Goal: Information Seeking & Learning: Learn about a topic

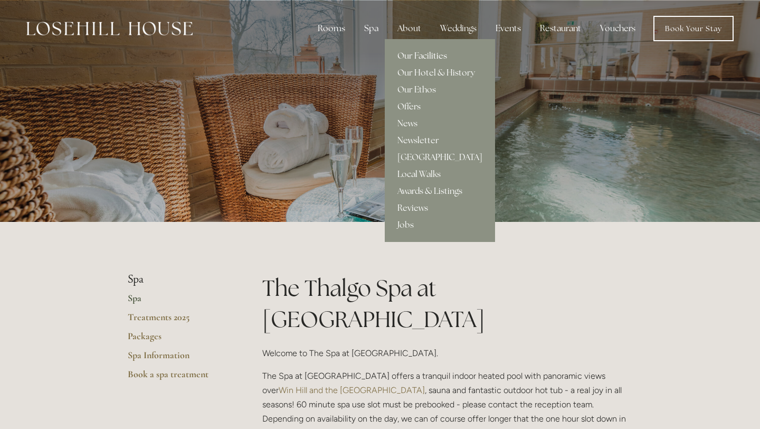
click at [420, 59] on link "Our Facilities" at bounding box center [440, 55] width 110 height 17
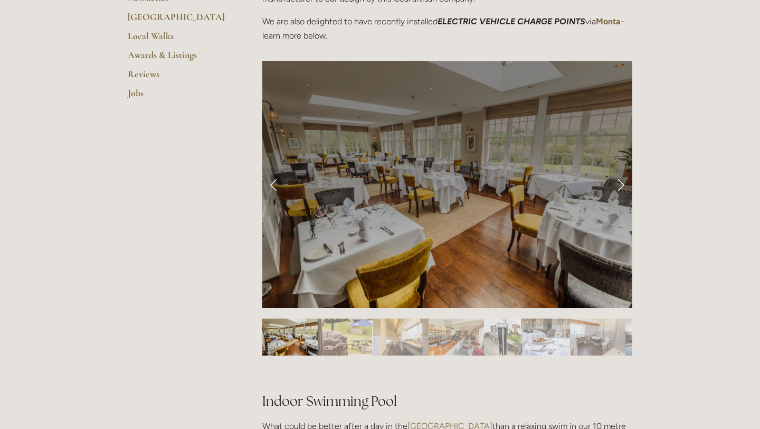
scroll to position [394, 0]
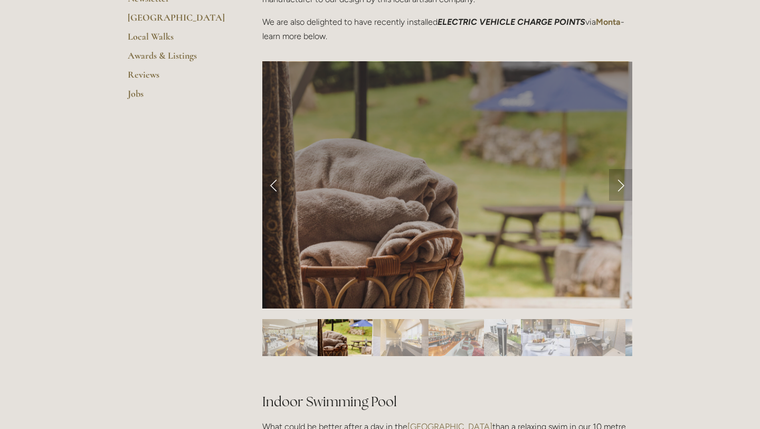
click at [625, 188] on link "Next Slide" at bounding box center [620, 185] width 23 height 32
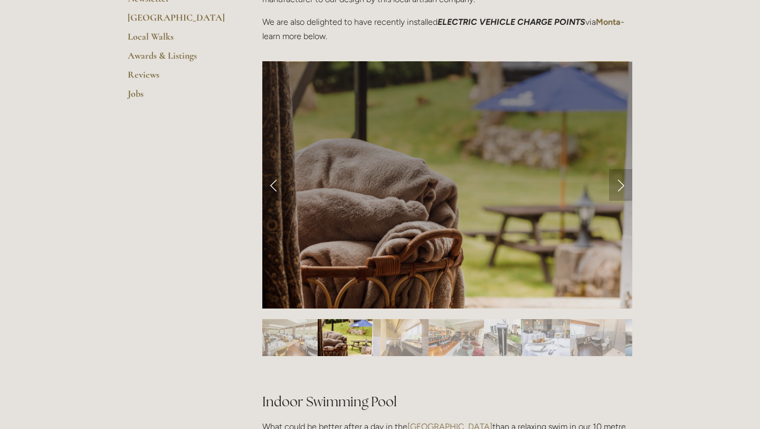
click at [625, 188] on link "Next Slide" at bounding box center [620, 185] width 23 height 32
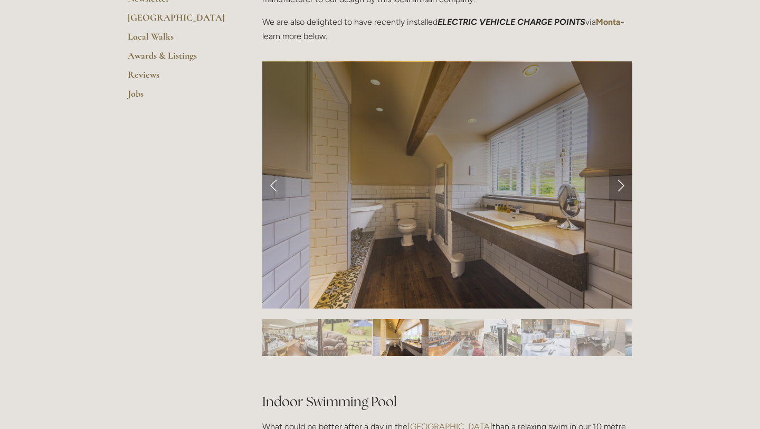
click at [620, 188] on link "Next Slide" at bounding box center [620, 185] width 23 height 32
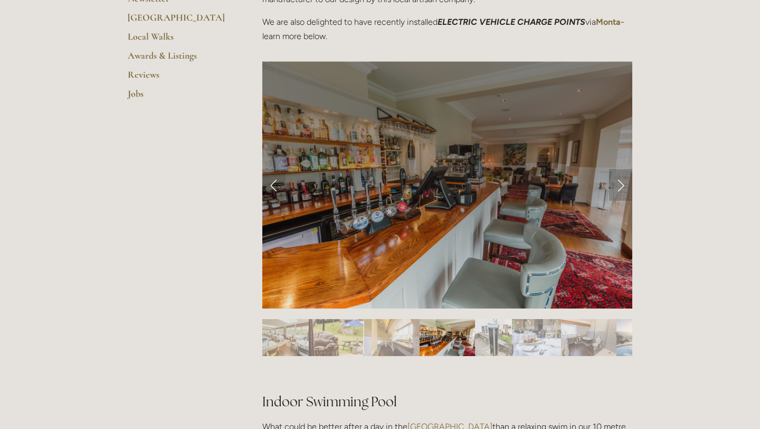
click at [620, 188] on link "Next Slide" at bounding box center [620, 185] width 23 height 32
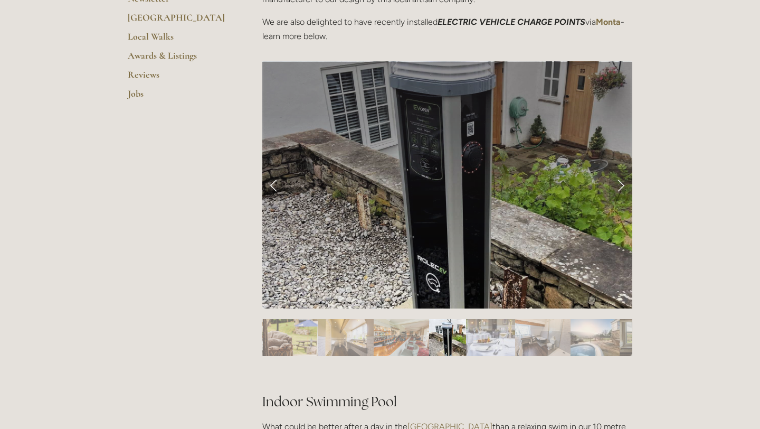
click at [620, 188] on link "Next Slide" at bounding box center [620, 185] width 23 height 32
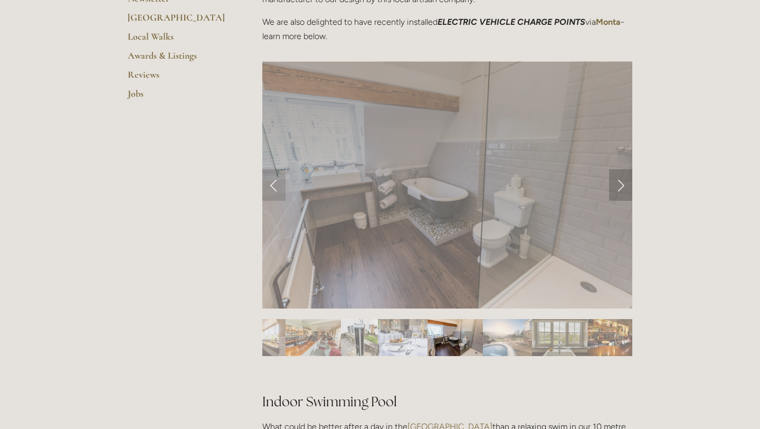
click at [618, 188] on link "Next Slide" at bounding box center [620, 185] width 23 height 32
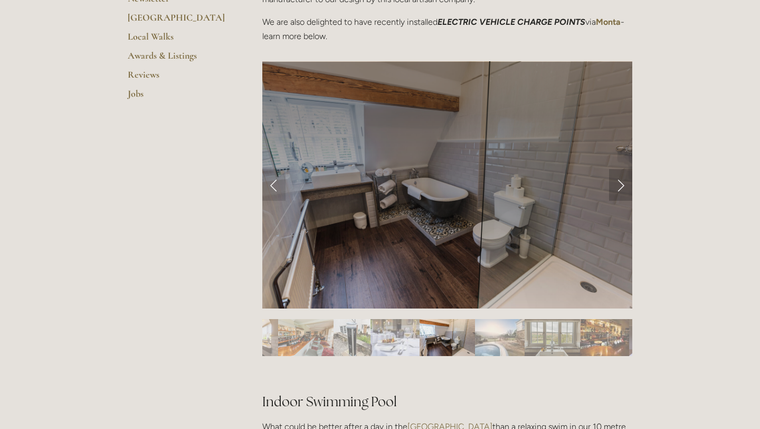
click at [618, 188] on link "Next Slide" at bounding box center [620, 185] width 23 height 32
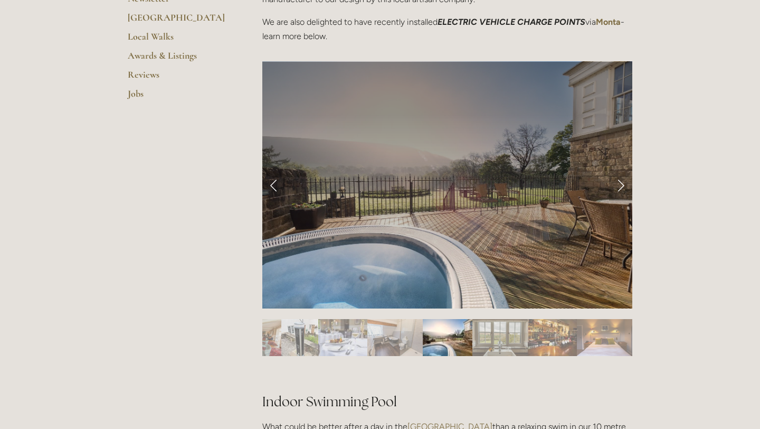
click at [618, 188] on link "Next Slide" at bounding box center [620, 185] width 23 height 32
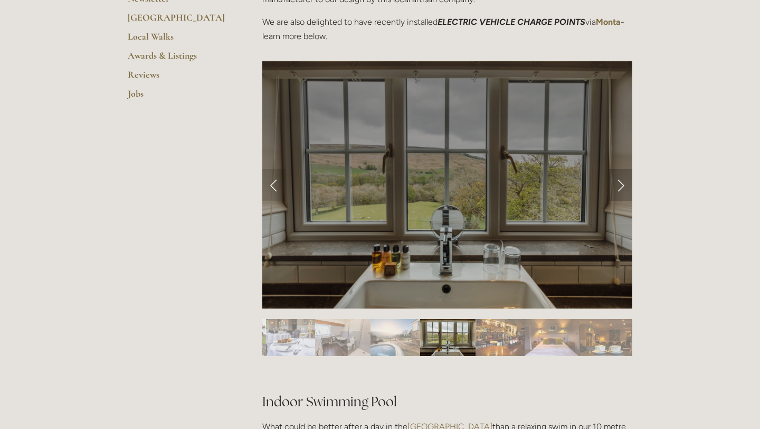
click at [618, 188] on link "Next Slide" at bounding box center [620, 185] width 23 height 32
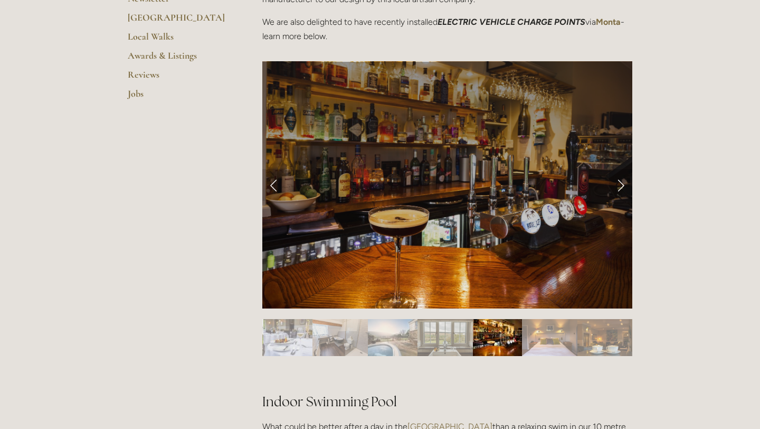
click at [618, 188] on link "Next Slide" at bounding box center [620, 185] width 23 height 32
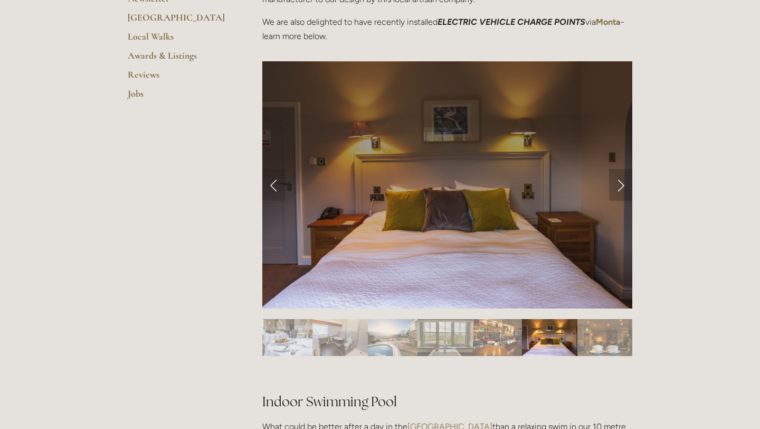
click at [618, 188] on link "Next Slide" at bounding box center [620, 185] width 23 height 32
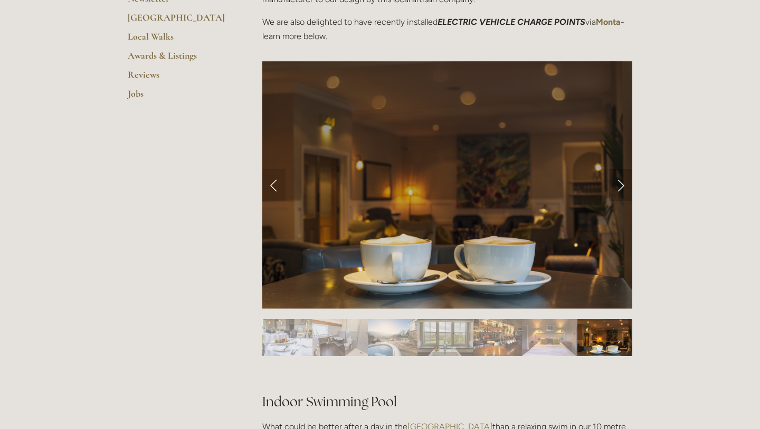
click at [618, 188] on link "Next Slide" at bounding box center [620, 185] width 23 height 32
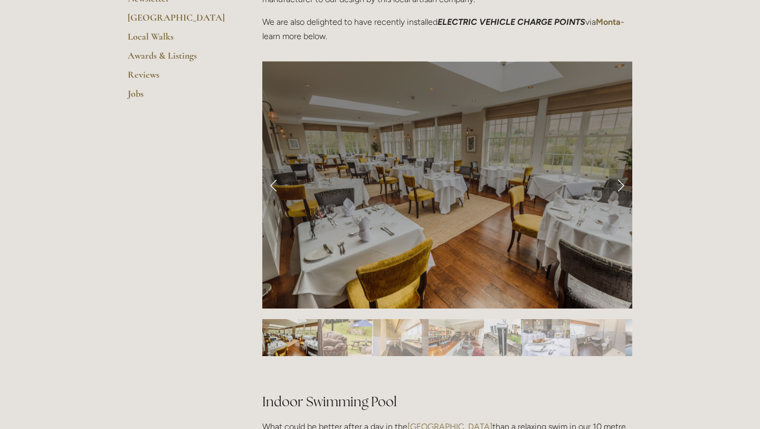
click at [618, 188] on link "Next Slide" at bounding box center [620, 185] width 23 height 32
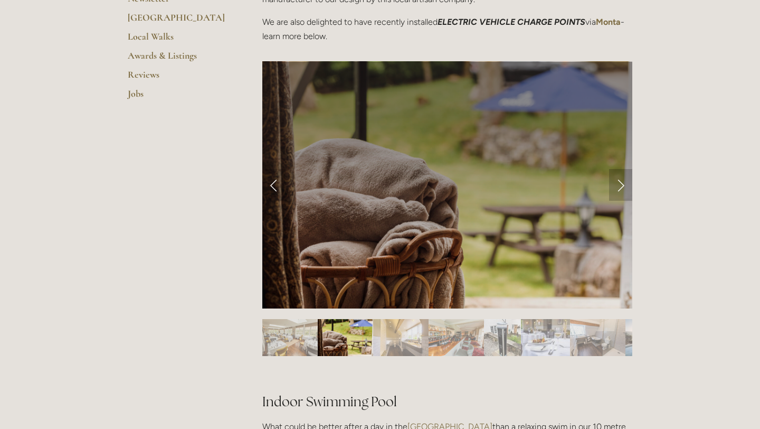
click at [618, 188] on link "Next Slide" at bounding box center [620, 185] width 23 height 32
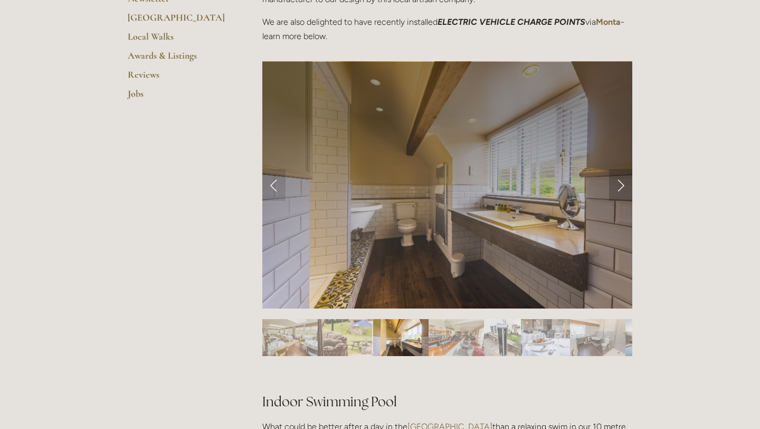
click at [618, 188] on link "Next Slide" at bounding box center [620, 185] width 23 height 32
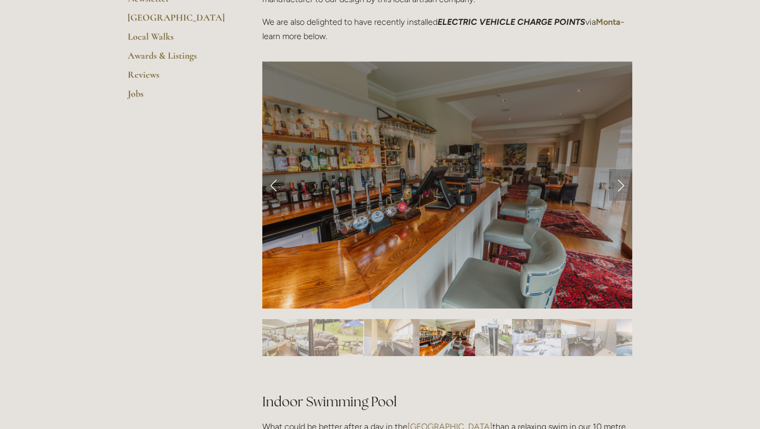
click at [618, 188] on link "Next Slide" at bounding box center [620, 185] width 23 height 32
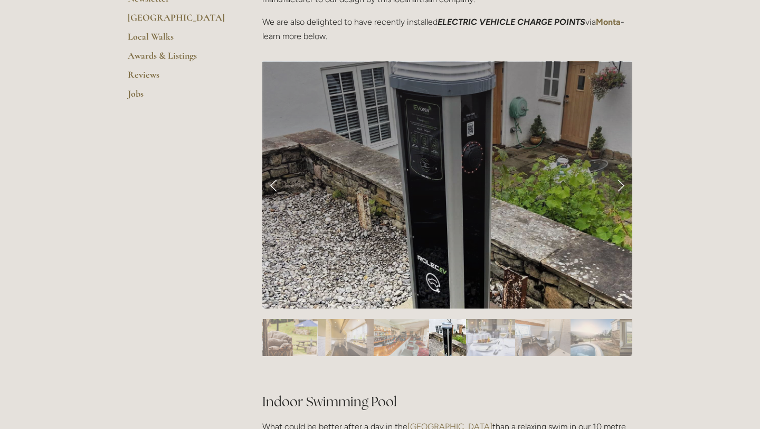
click at [618, 188] on link "Next Slide" at bounding box center [620, 185] width 23 height 32
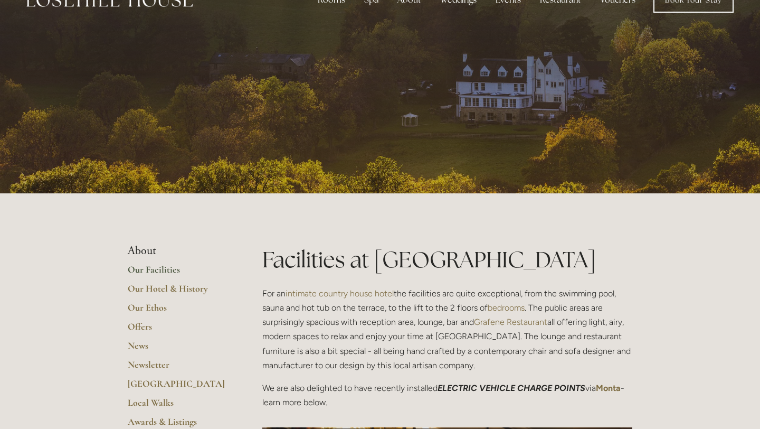
scroll to position [0, 0]
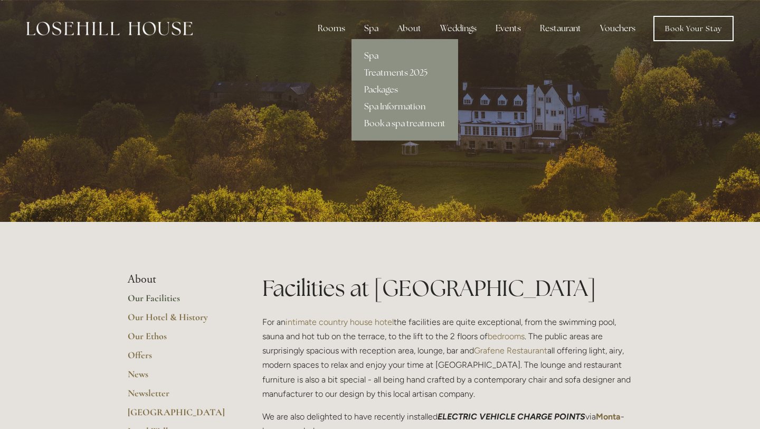
click at [373, 56] on link "Spa" at bounding box center [404, 55] width 107 height 17
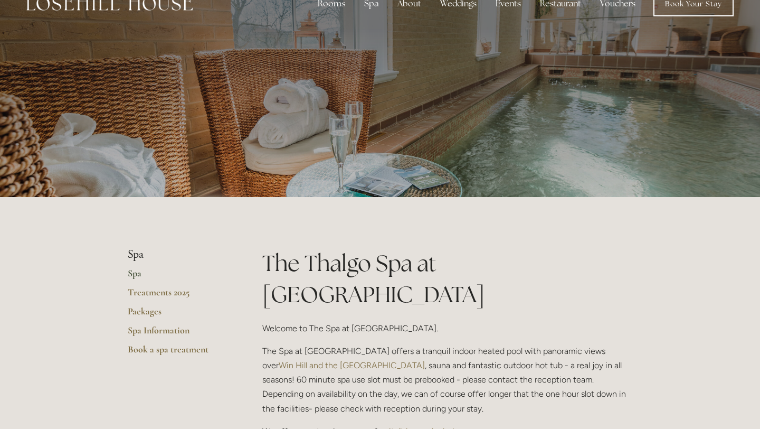
scroll to position [22, 0]
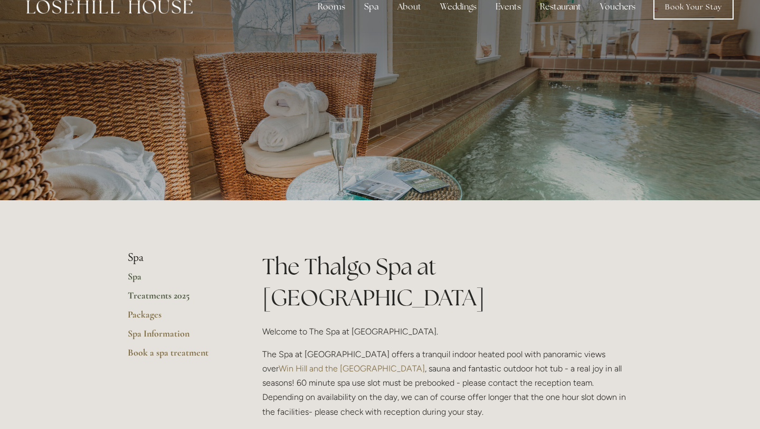
click at [146, 291] on link "Treatments 2025" at bounding box center [178, 298] width 101 height 19
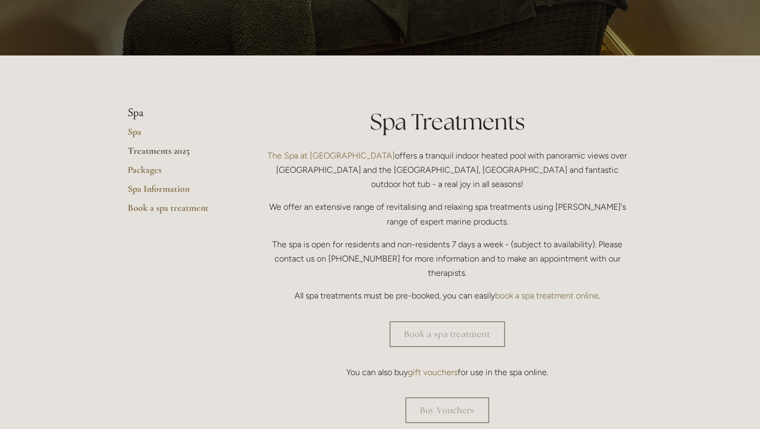
scroll to position [178, 0]
